Goal: Task Accomplishment & Management: Use online tool/utility

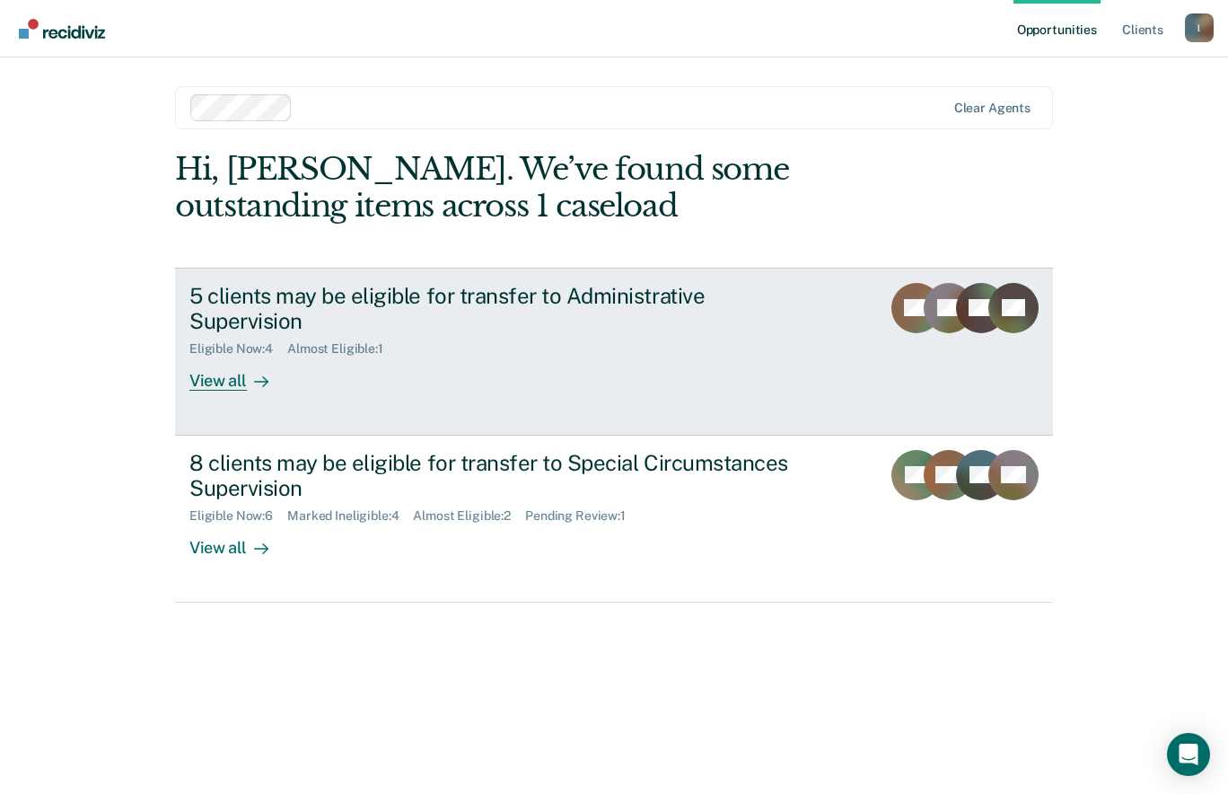
click at [643, 330] on div "5 clients may be eligible for transfer to Administrative Supervision" at bounding box center [504, 309] width 630 height 52
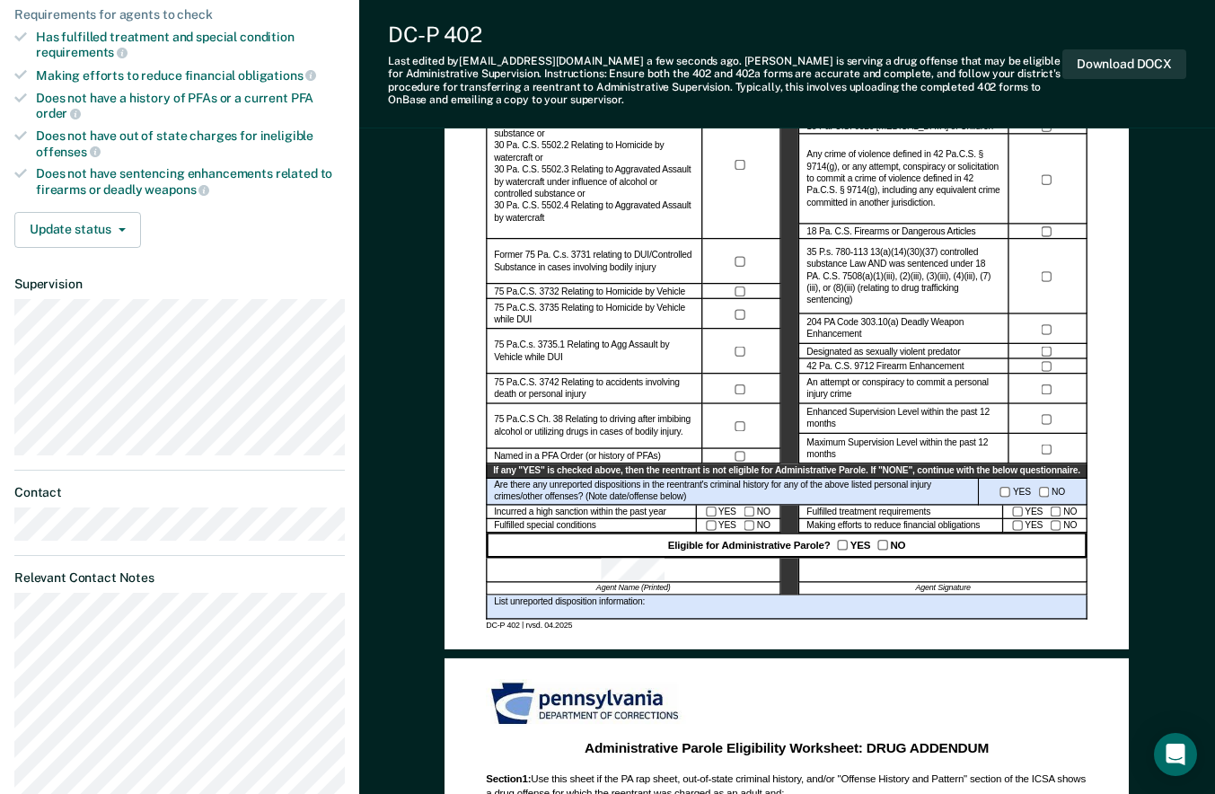
scroll to position [427, 0]
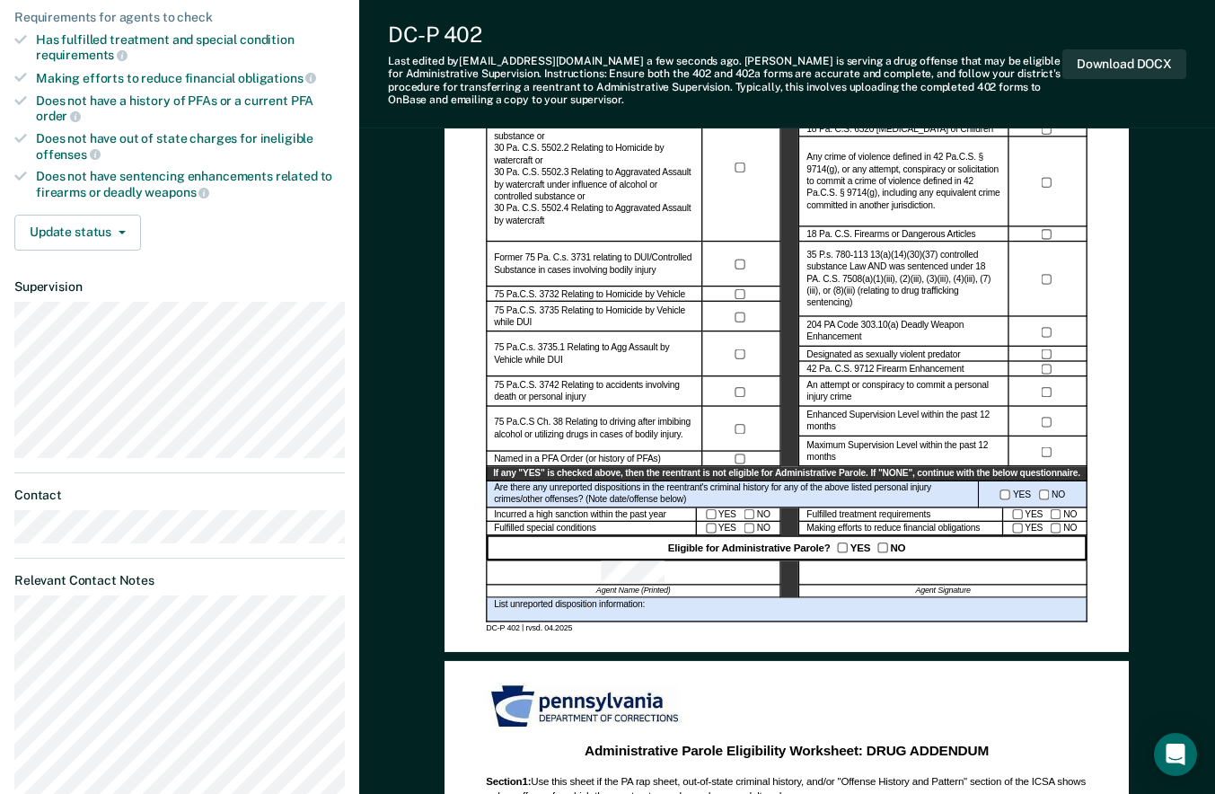
click at [677, 602] on div "List unreported disposition information:" at bounding box center [787, 610] width 602 height 25
click at [656, 610] on div "List unreported disposition information:" at bounding box center [787, 610] width 602 height 25
click at [661, 610] on div "List unreported disposition information:" at bounding box center [787, 610] width 602 height 25
click at [77, 230] on button "Update status" at bounding box center [77, 233] width 127 height 36
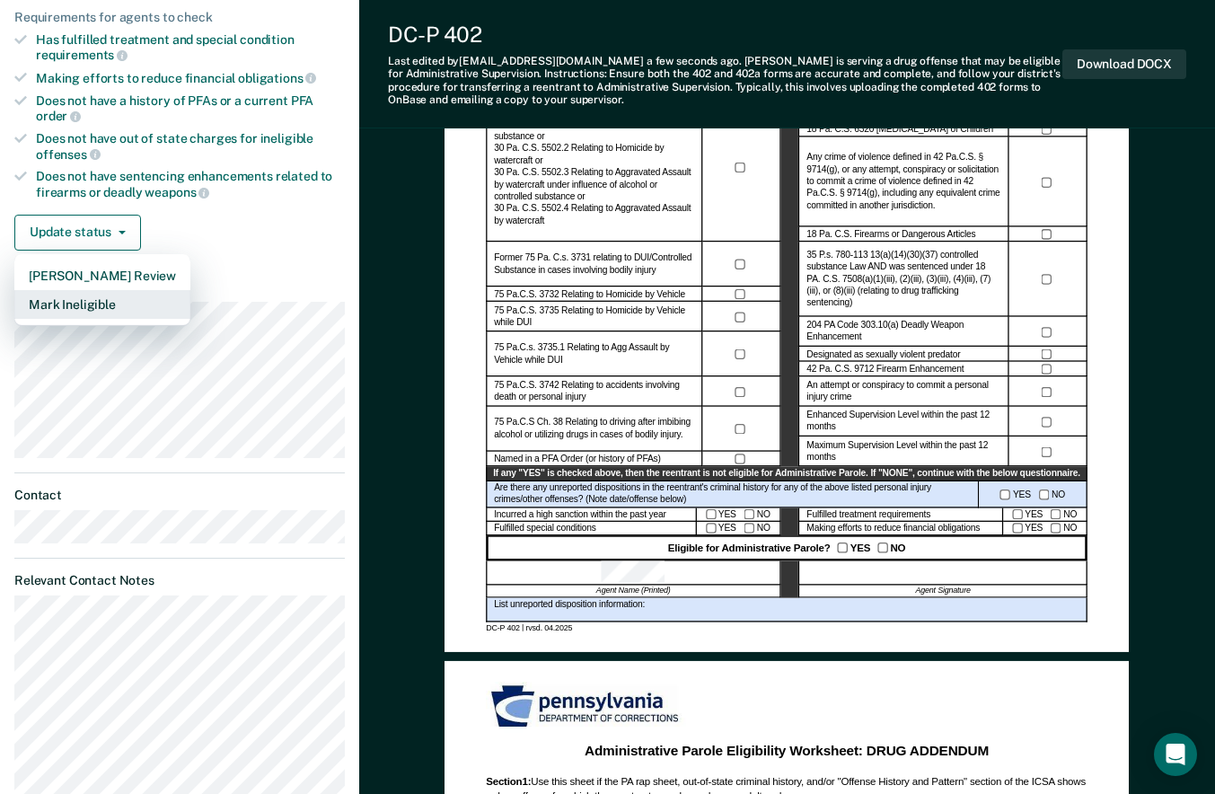
click at [68, 310] on button "Mark Ineligible" at bounding box center [102, 304] width 176 height 29
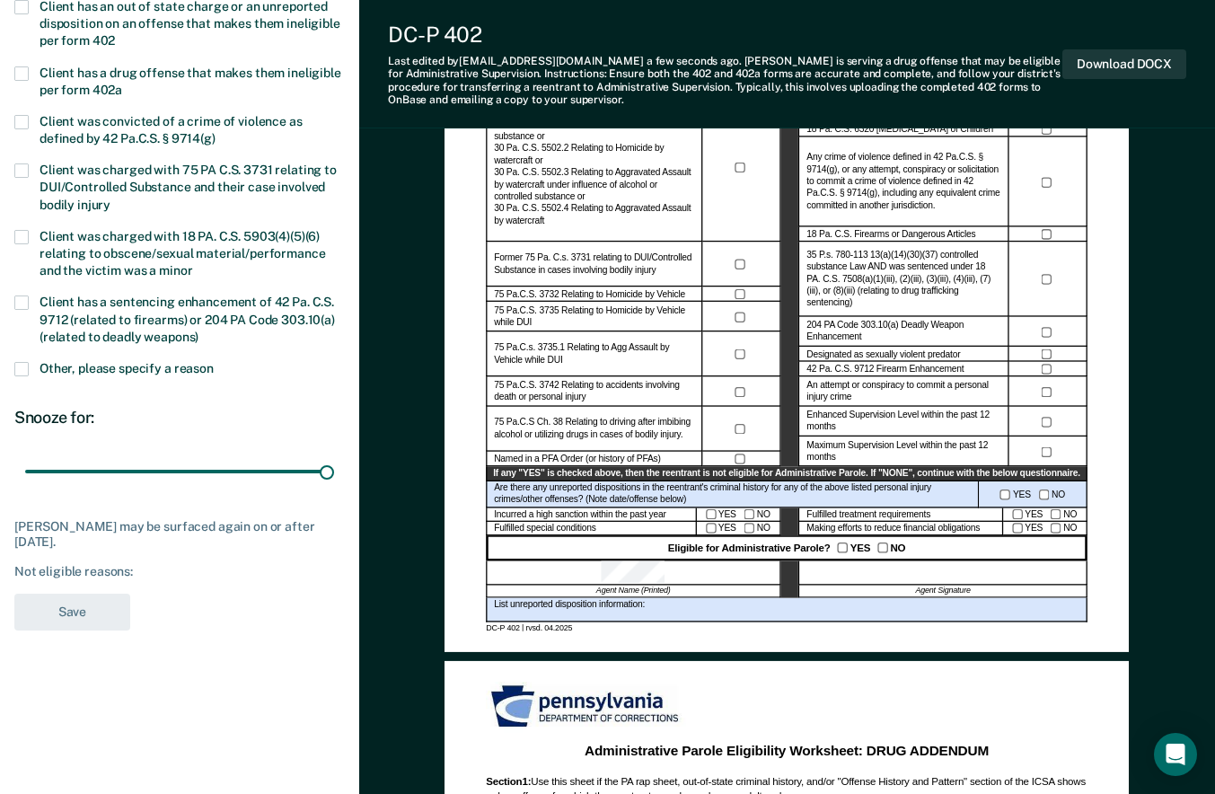
drag, startPoint x: 80, startPoint y: 472, endPoint x: 453, endPoint y: 497, distance: 374.3
type input "180"
click at [334, 488] on input "range" at bounding box center [179, 471] width 309 height 31
click at [24, 366] on span at bounding box center [21, 369] width 14 height 14
click at [214, 362] on input "Other, please specify a reason" at bounding box center [214, 362] width 0 height 0
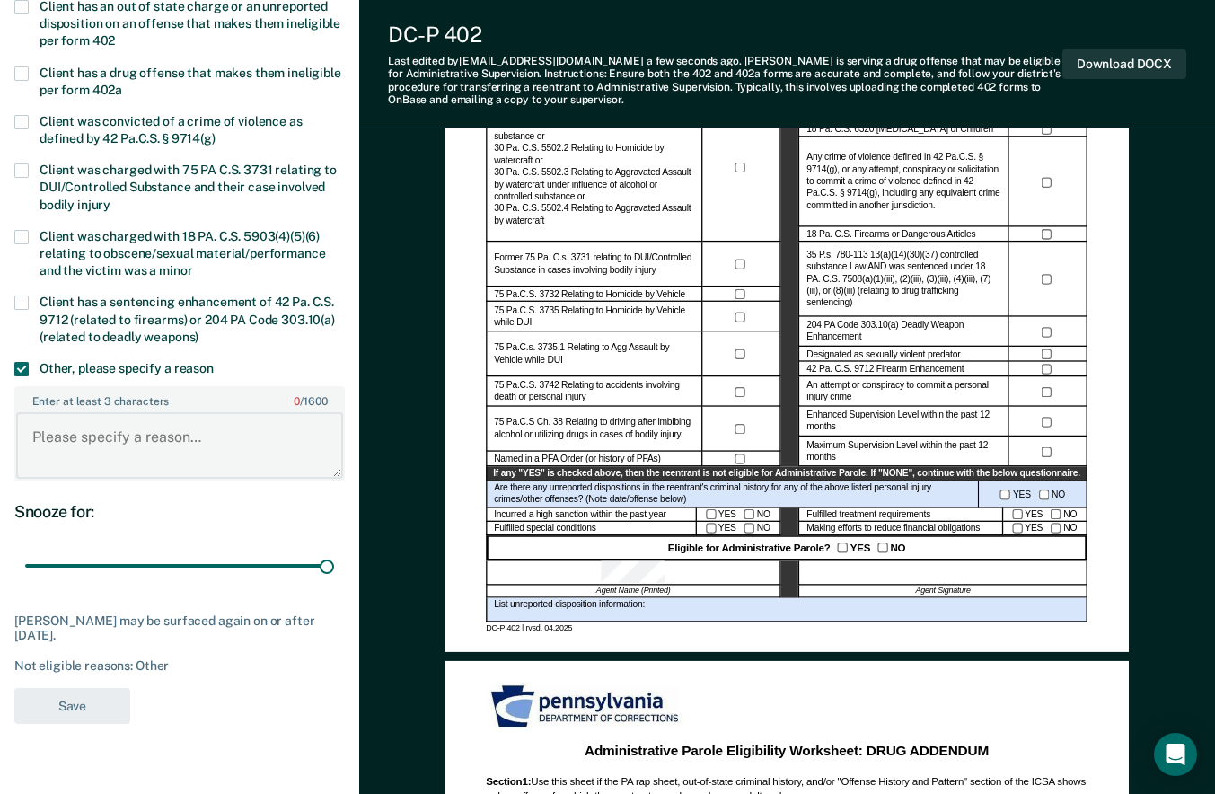
click at [64, 443] on textarea "Enter at least 3 characters 0 / 1600" at bounding box center [179, 445] width 327 height 66
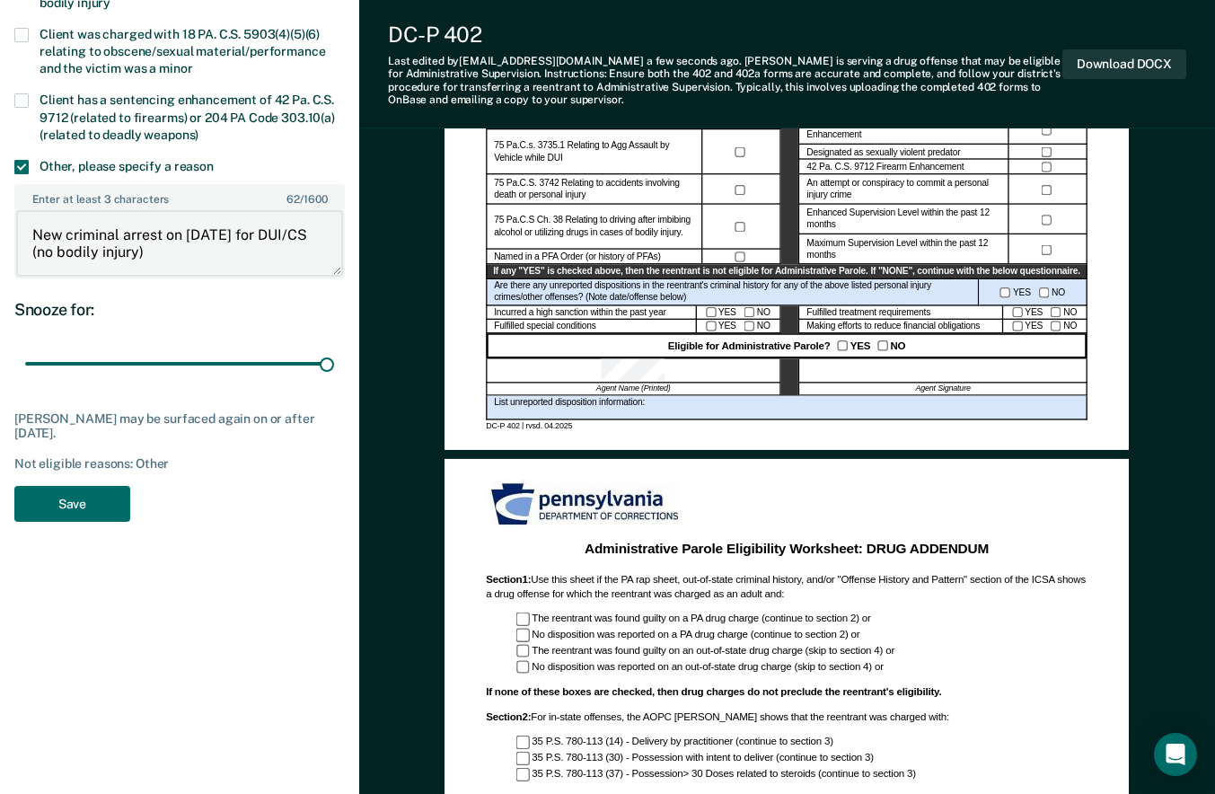
scroll to position [632, 0]
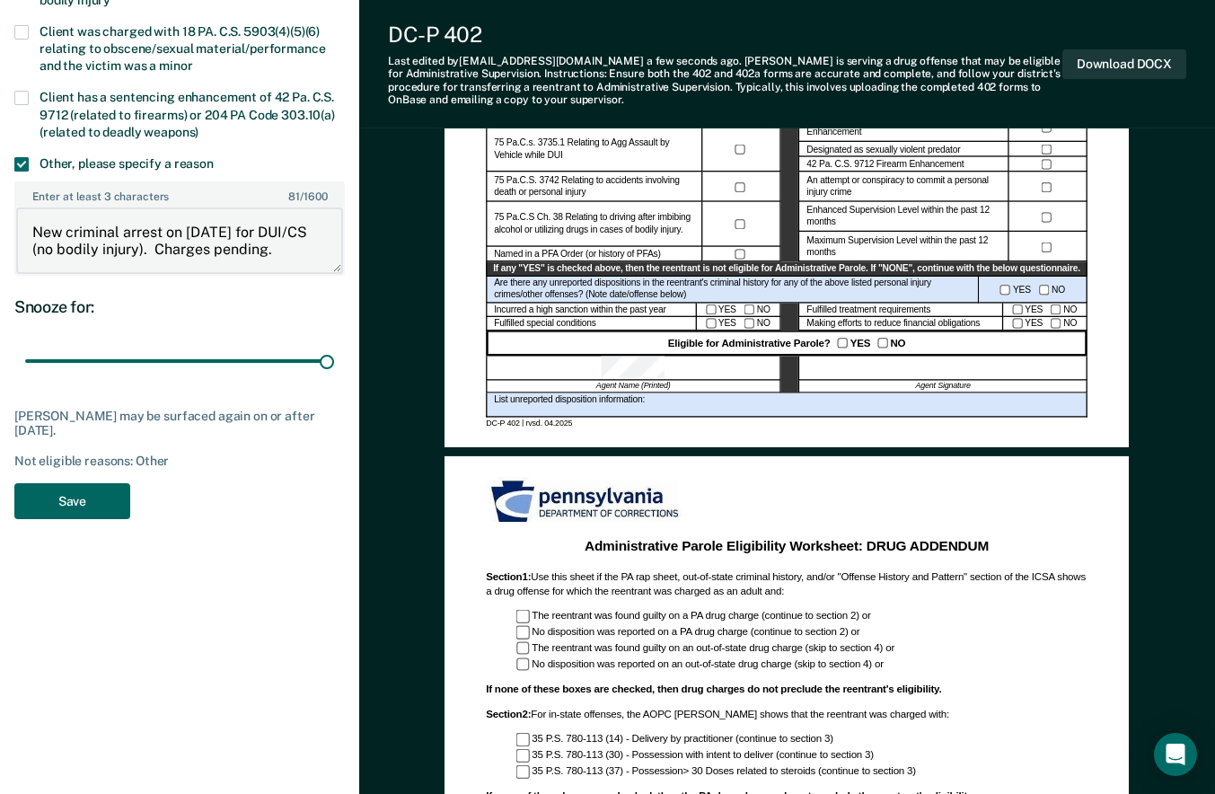
type textarea "New criminal arrest on 9/20/2025 for DUI/CS (no bodily injury). Charges pending."
click at [92, 498] on button "Save" at bounding box center [72, 501] width 116 height 37
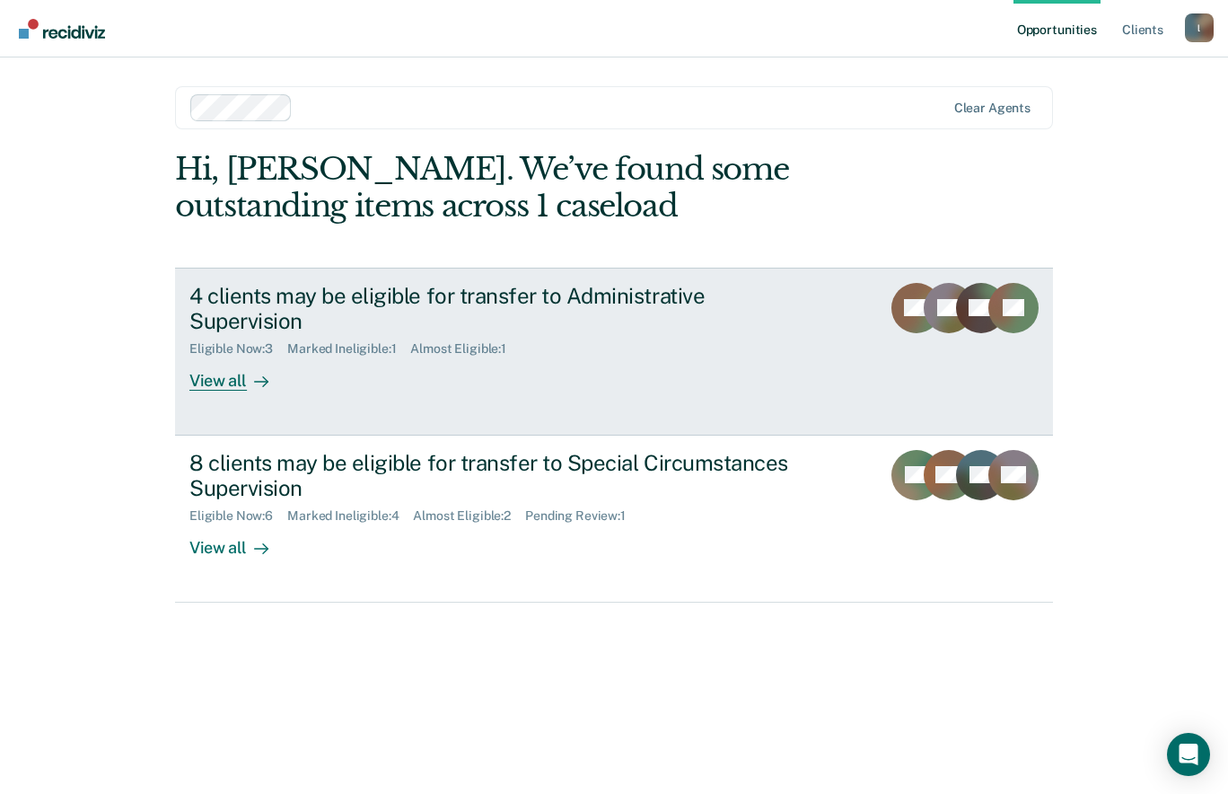
click at [244, 359] on div "View all" at bounding box center [239, 373] width 101 height 35
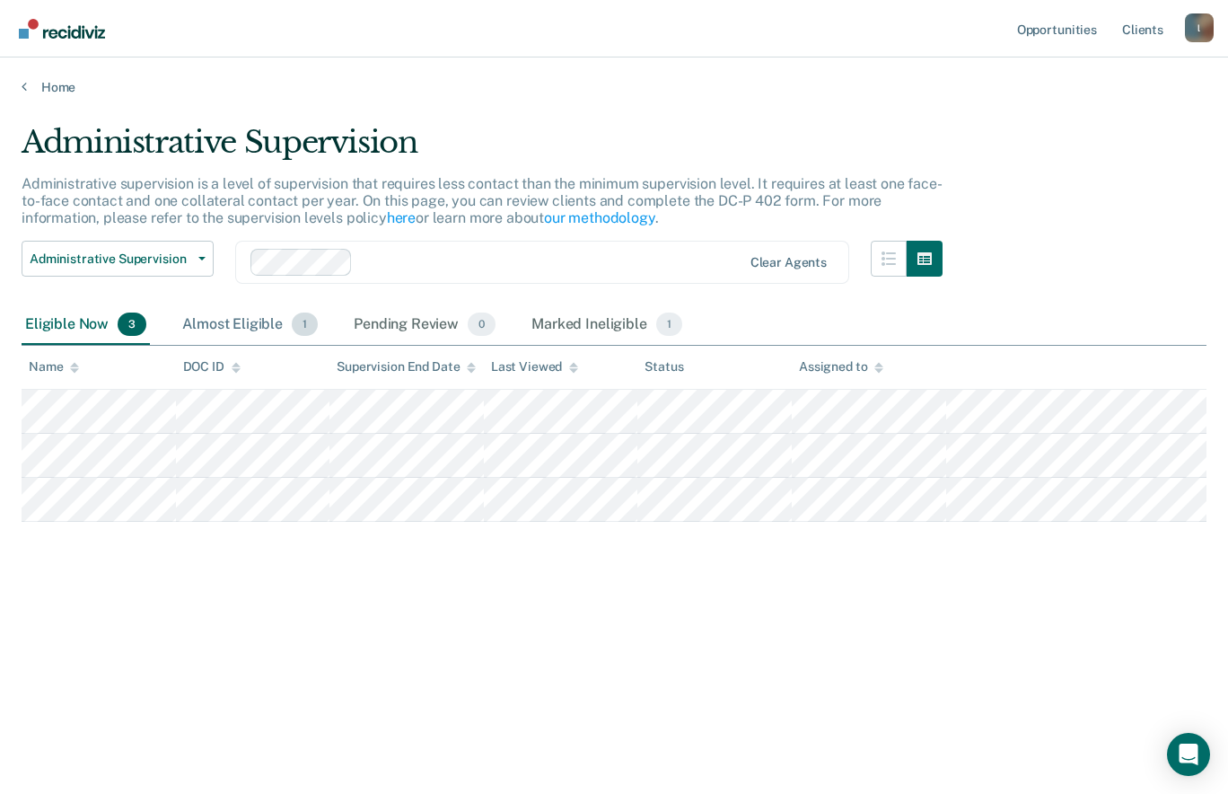
click at [277, 322] on div "Almost Eligible 1" at bounding box center [250, 325] width 143 height 40
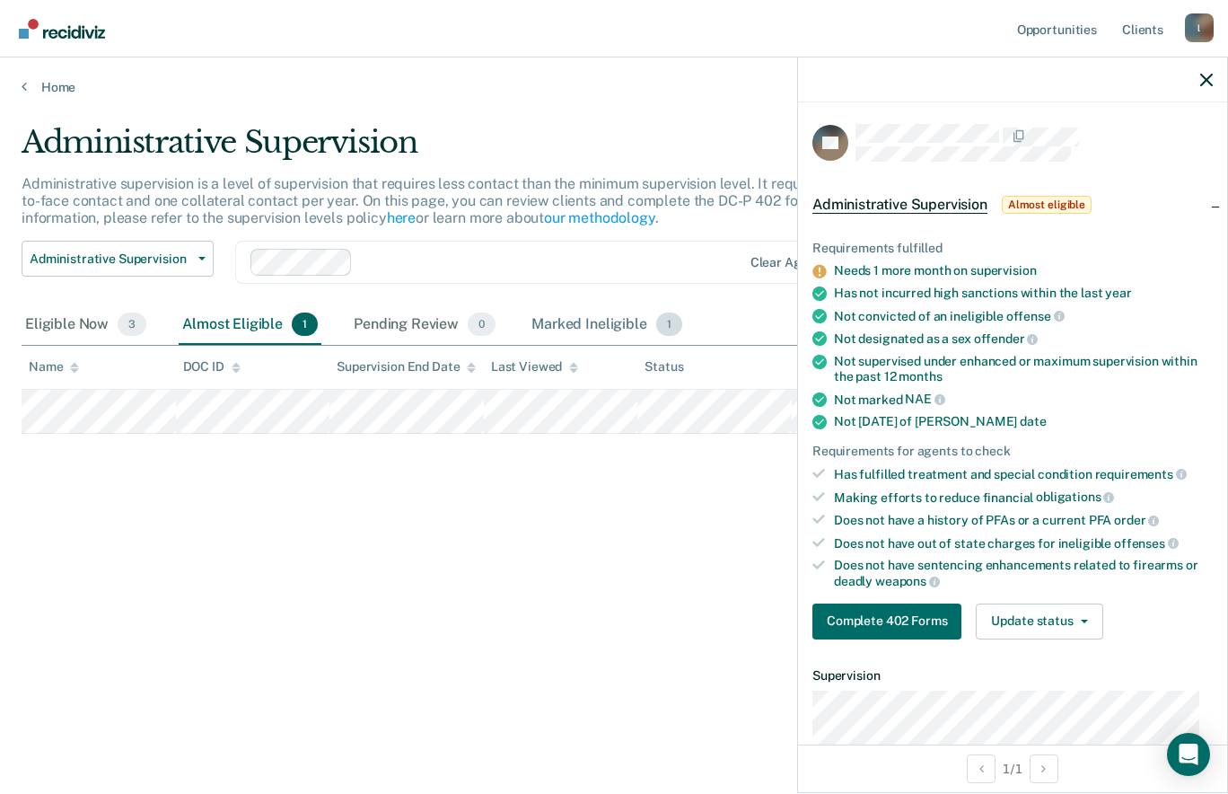
click at [574, 317] on div "Marked Ineligible 1" at bounding box center [607, 325] width 158 height 40
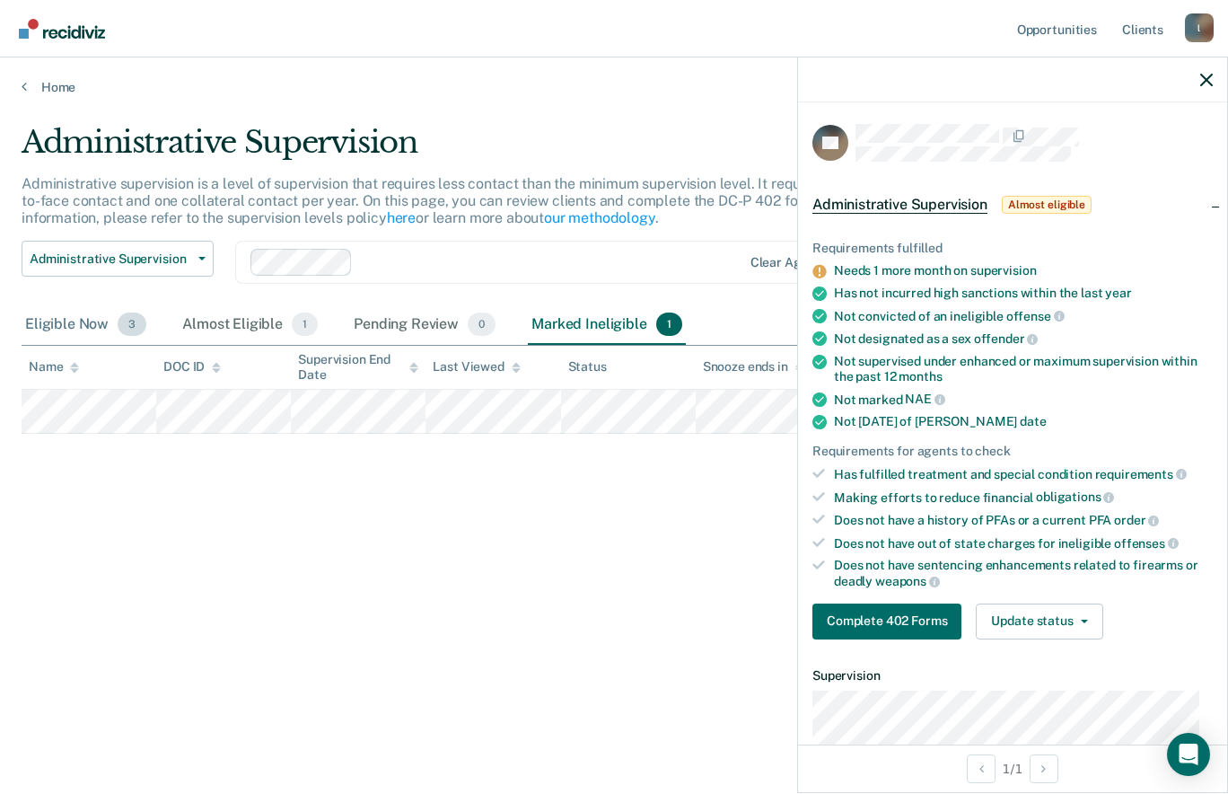
click at [75, 327] on div "Eligible Now 3" at bounding box center [86, 325] width 128 height 40
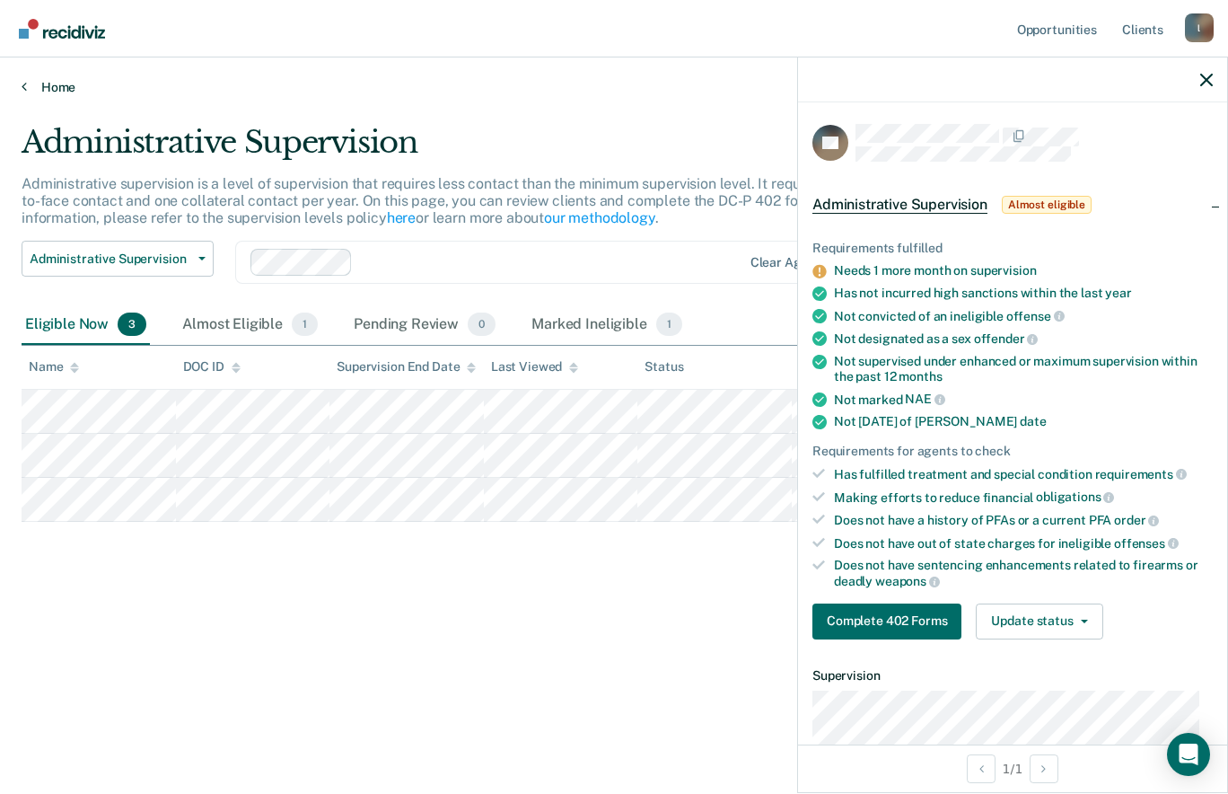
click at [49, 88] on link "Home" at bounding box center [614, 87] width 1185 height 16
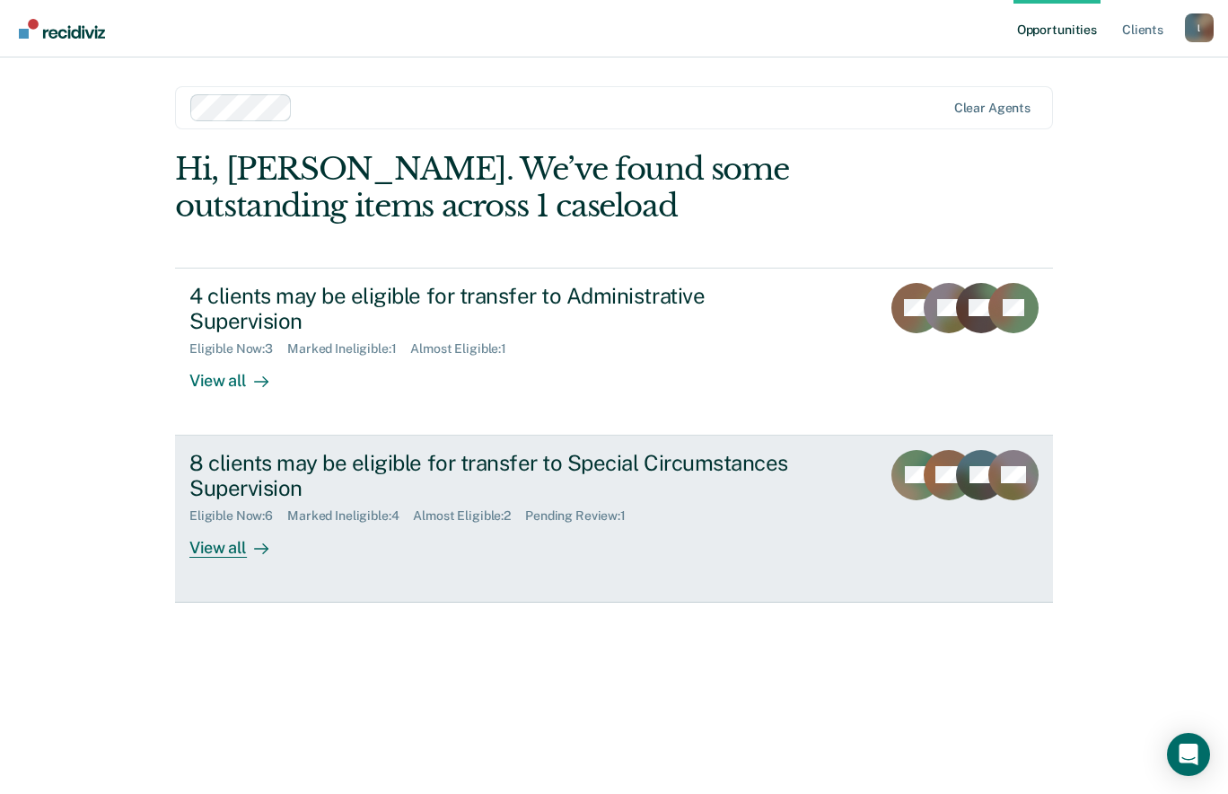
click at [347, 474] on div "8 clients may be eligible for transfer to Special Circumstances Supervision" at bounding box center [504, 476] width 630 height 52
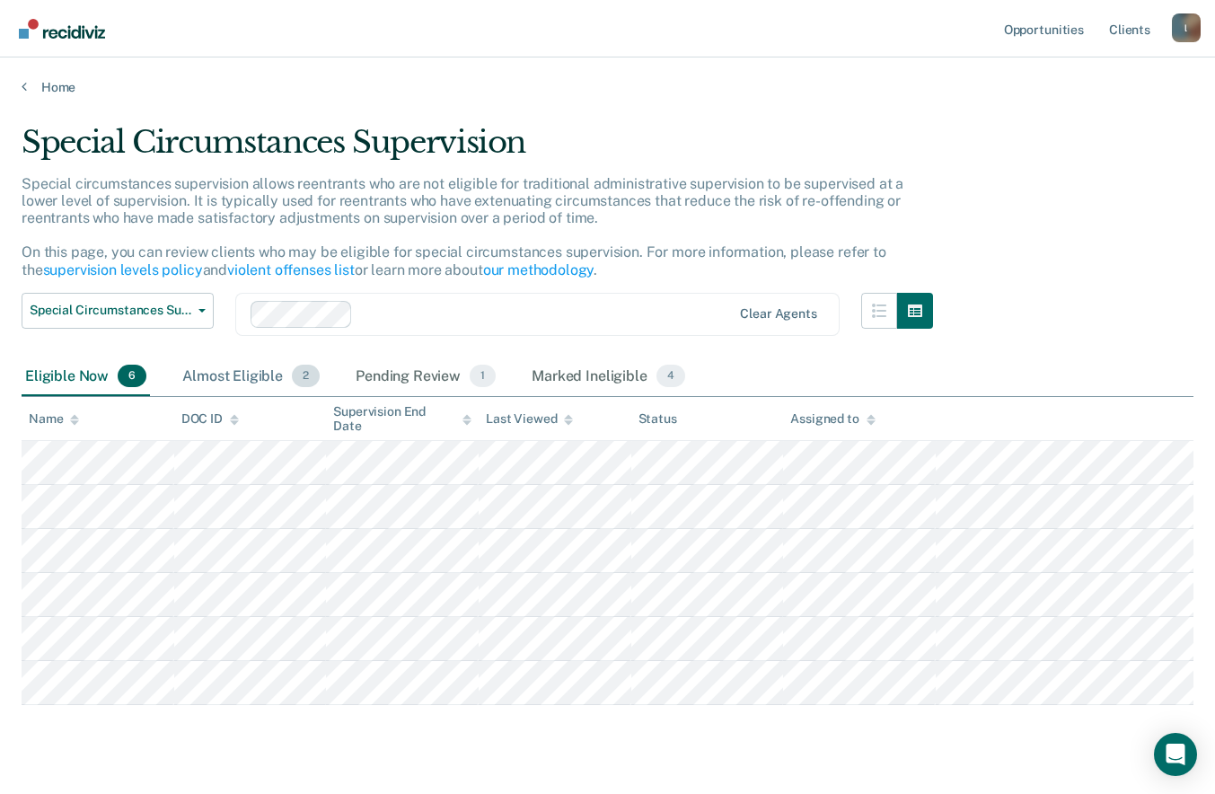
click at [259, 375] on div "Almost Eligible 2" at bounding box center [251, 377] width 145 height 40
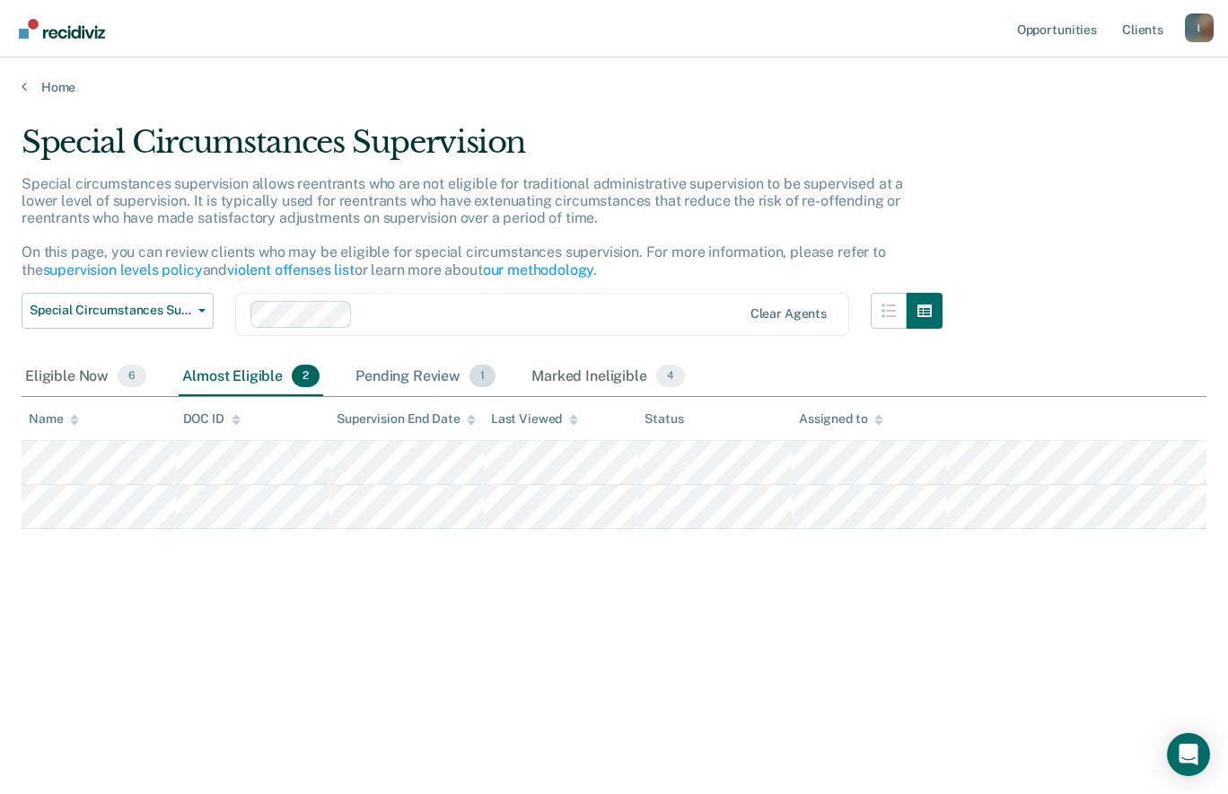
click at [383, 382] on div "Pending Review 1" at bounding box center [425, 377] width 147 height 40
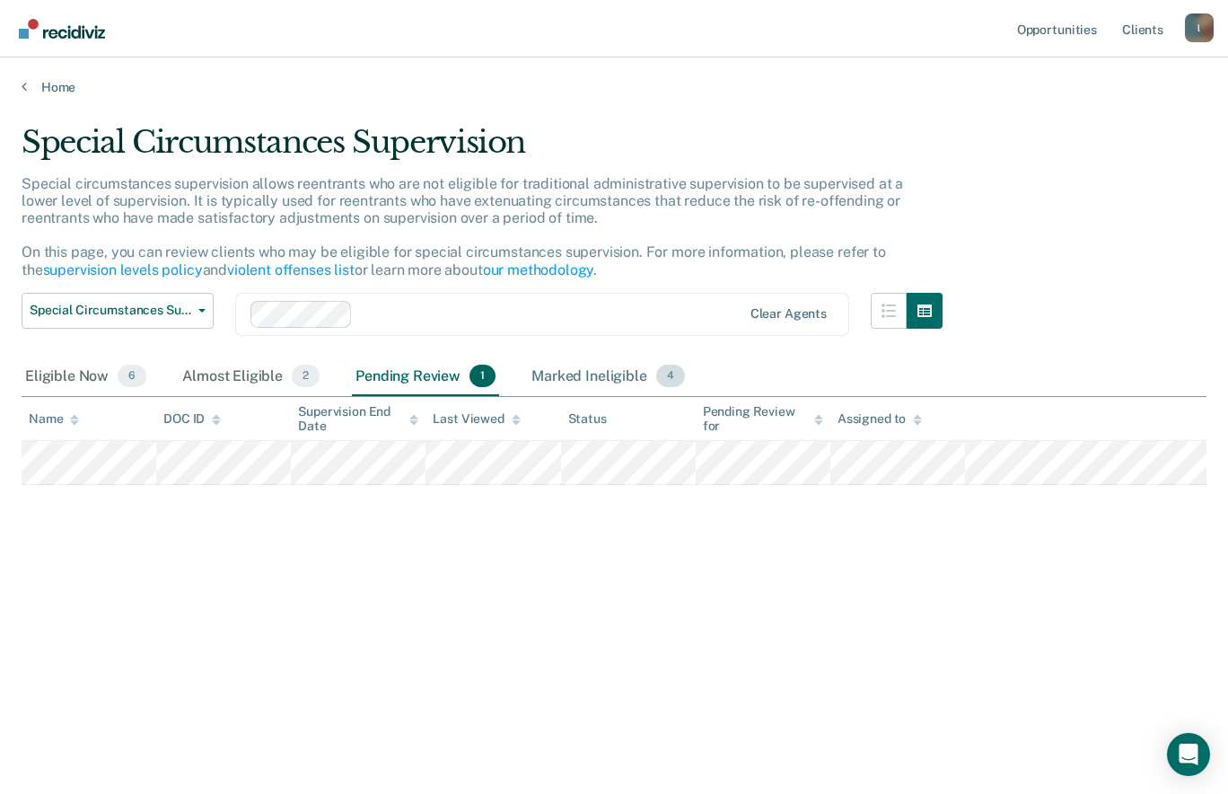
click at [546, 370] on div "Marked Ineligible 4" at bounding box center [608, 377] width 161 height 40
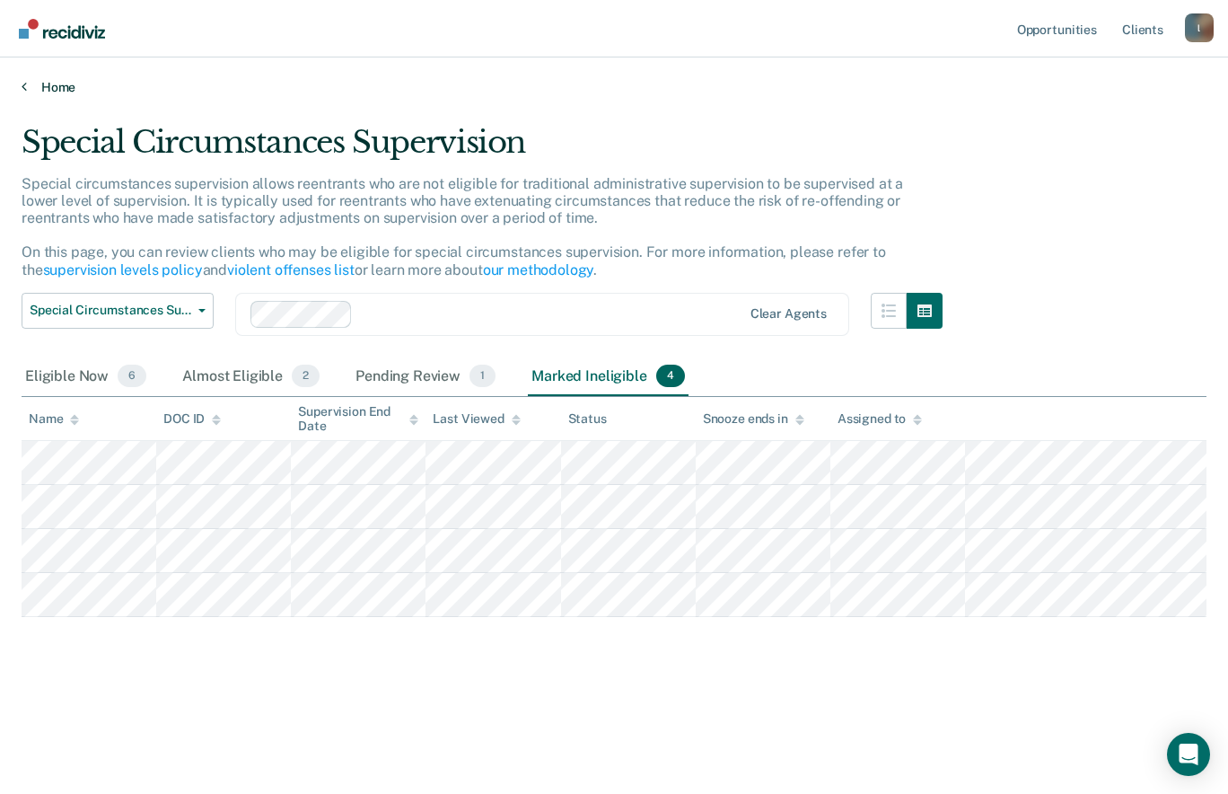
click at [46, 88] on link "Home" at bounding box center [614, 87] width 1185 height 16
